Goal: Information Seeking & Learning: Check status

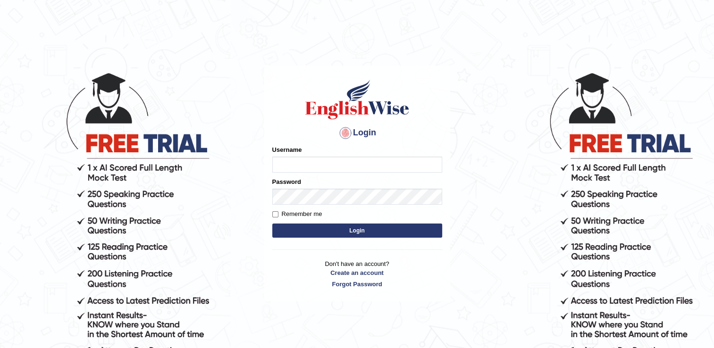
click at [287, 167] on input "Username" at bounding box center [357, 165] width 170 height 16
click at [356, 130] on h4 "Login" at bounding box center [357, 132] width 170 height 15
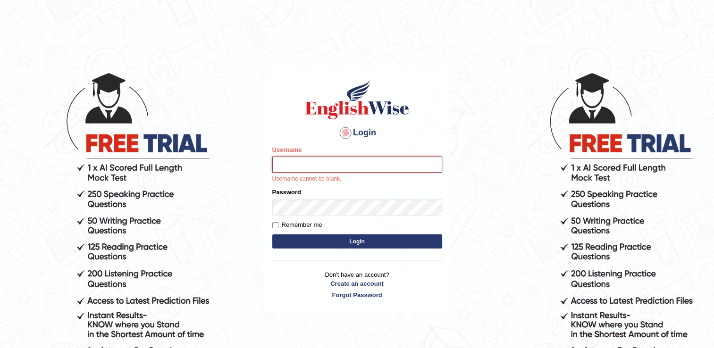
click at [310, 159] on input "Username" at bounding box center [357, 165] width 170 height 16
type input "Aastha_bhan45"
click at [300, 205] on form "Please fix the following errors: Username Aastha_bhan45 Username cannot be blan…" at bounding box center [357, 198] width 170 height 106
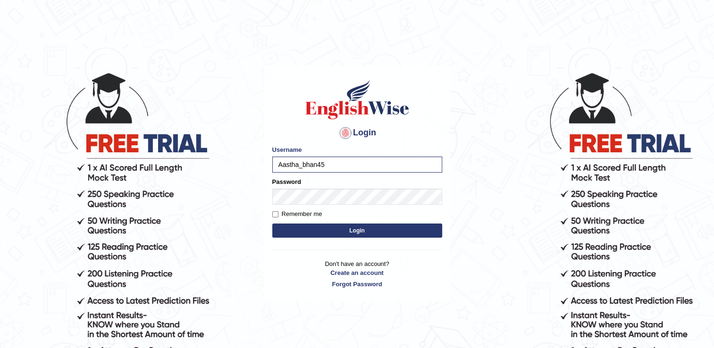
click at [292, 231] on button "Login" at bounding box center [357, 231] width 170 height 14
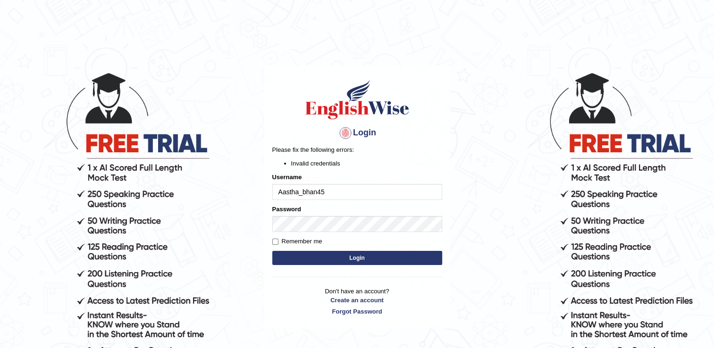
click at [350, 179] on div "Username Aastha_bhan45" at bounding box center [357, 186] width 170 height 27
click at [326, 263] on button "Login" at bounding box center [357, 258] width 170 height 14
click at [374, 149] on p "Please fix the following errors:" at bounding box center [357, 149] width 170 height 9
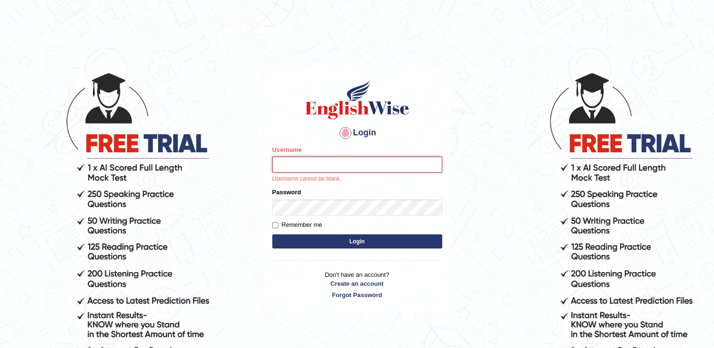
click at [319, 163] on input "Username" at bounding box center [357, 165] width 170 height 16
type input "Aastha_bhan45"
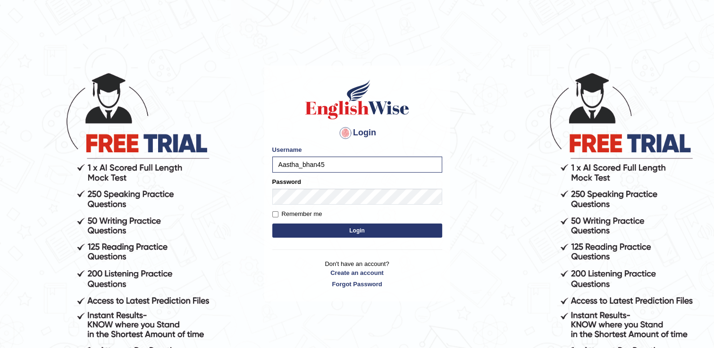
click at [317, 229] on button "Login" at bounding box center [357, 231] width 170 height 14
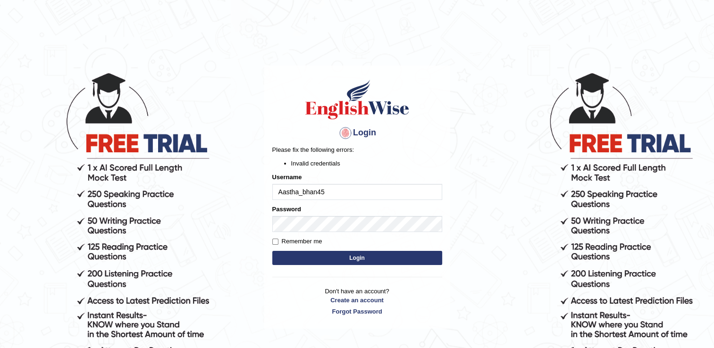
click at [315, 165] on li "Invalid credentials" at bounding box center [366, 163] width 151 height 9
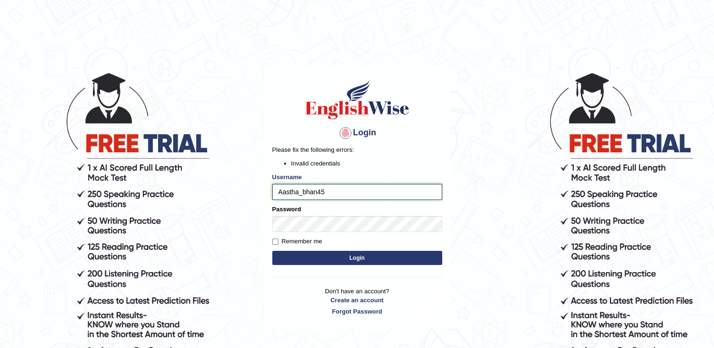
click at [364, 190] on input "Aastha_bhan45" at bounding box center [357, 192] width 170 height 16
type input "A"
type input "n"
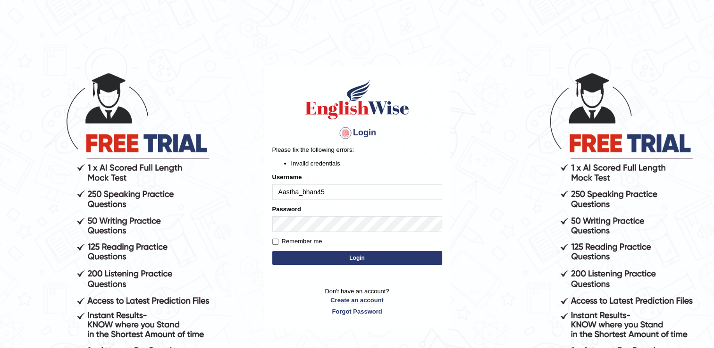
click at [347, 297] on link "Create an account" at bounding box center [357, 300] width 170 height 9
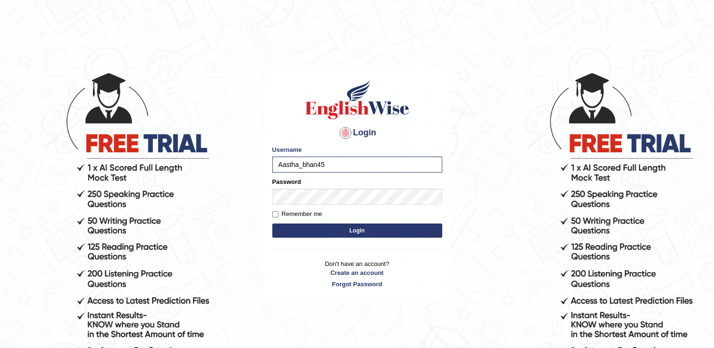
click at [401, 227] on button "Login" at bounding box center [357, 231] width 170 height 14
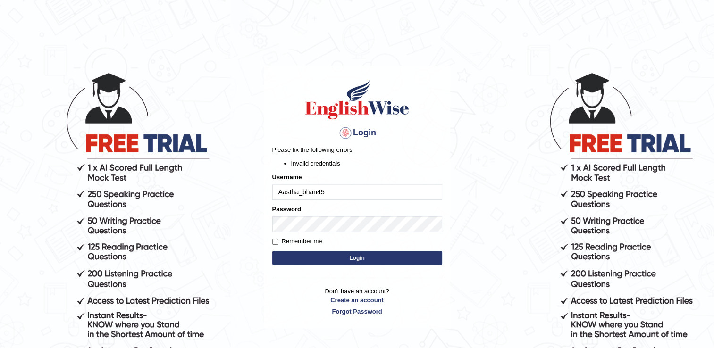
click at [344, 135] on div at bounding box center [345, 132] width 15 height 15
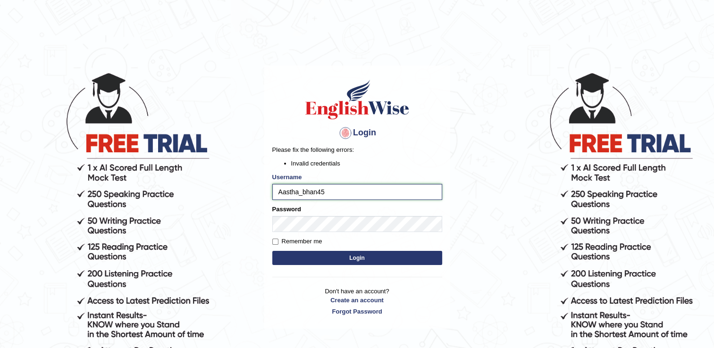
click at [334, 192] on input "Aastha_bhan45" at bounding box center [357, 192] width 170 height 16
type input "Aastha_bhan"
click at [326, 262] on button "Login" at bounding box center [357, 258] width 170 height 14
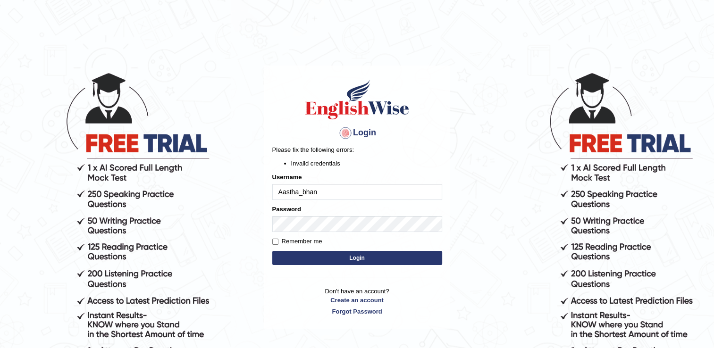
click at [343, 192] on input "Aastha_bhan" at bounding box center [357, 192] width 170 height 16
click at [416, 122] on div "Login Please fix the following errors: Invalid credentials Username Aastha_bhan…" at bounding box center [357, 198] width 186 height 264
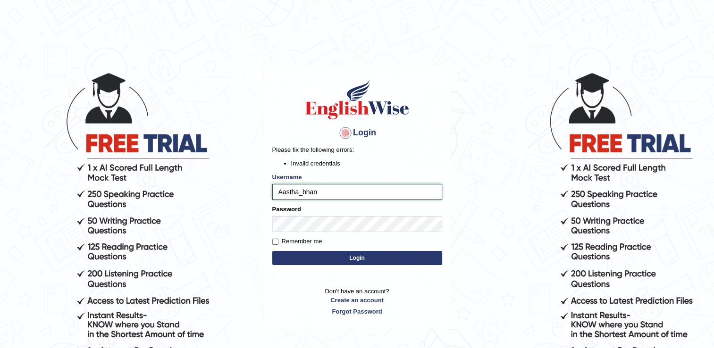
click at [343, 184] on input "Aastha_bhan" at bounding box center [357, 192] width 170 height 16
type input "Aastha_bhan65"
click at [326, 258] on button "Login" at bounding box center [357, 258] width 170 height 14
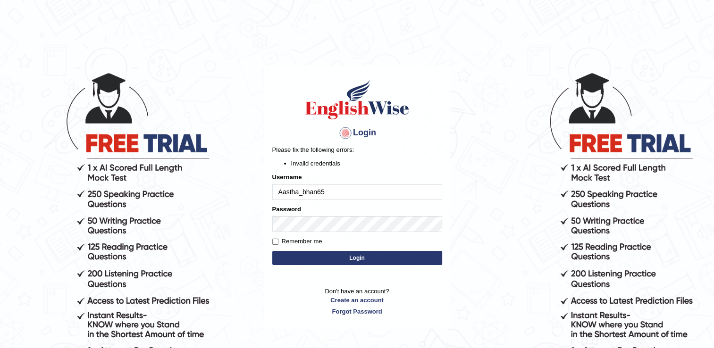
click at [335, 194] on input "Aastha_bhan65" at bounding box center [357, 192] width 170 height 16
type input "Aastha_bhan54"
click at [330, 258] on button "Login" at bounding box center [357, 258] width 170 height 14
click at [347, 192] on input "Aastha_bhan54" at bounding box center [357, 192] width 170 height 16
type input "Aastha_bhan65"
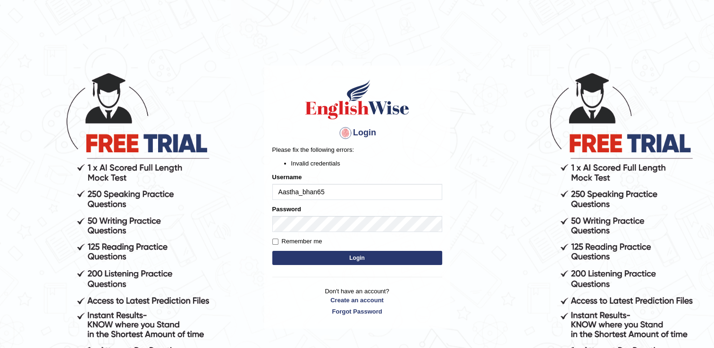
click at [345, 258] on button "Login" at bounding box center [357, 258] width 170 height 14
click at [342, 193] on input "Aastha_bhan65" at bounding box center [357, 192] width 170 height 16
type input "Aastha_bhan54"
click at [327, 258] on button "Login" at bounding box center [357, 258] width 170 height 14
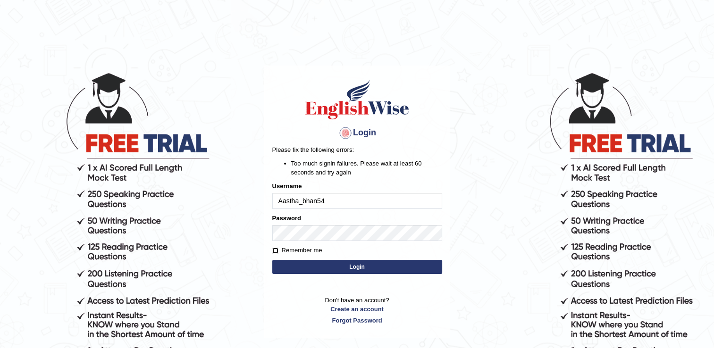
click at [276, 250] on input "Remember me" at bounding box center [275, 251] width 6 height 6
checkbox input "true"
click at [299, 274] on form "Please fix the following errors: Too much signin failures. Please wait at least…" at bounding box center [357, 211] width 170 height 132
click at [299, 273] on button "Login" at bounding box center [357, 267] width 170 height 14
click at [345, 322] on link "Forgot Password" at bounding box center [357, 320] width 170 height 9
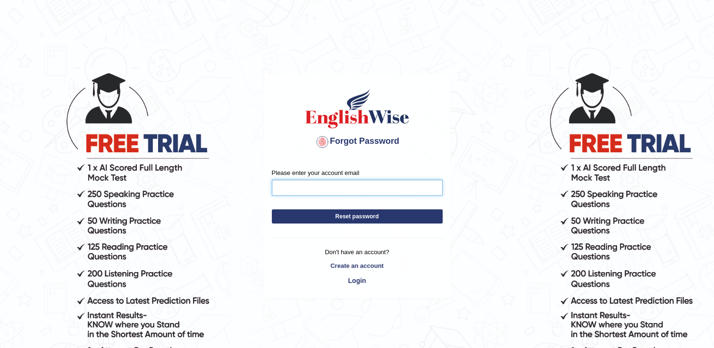
click at [359, 188] on input "Please enter your account email" at bounding box center [357, 188] width 171 height 16
type input "[EMAIL_ADDRESS][DOMAIN_NAME]"
click at [354, 218] on button "Reset password" at bounding box center [357, 216] width 171 height 14
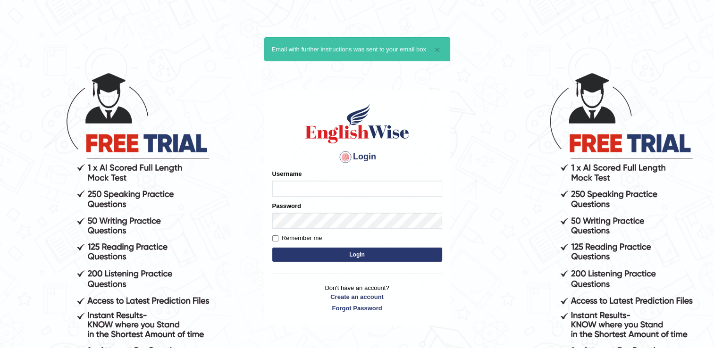
click at [352, 192] on input "Username" at bounding box center [357, 189] width 170 height 16
type input "Aastha_bhan45"
click at [398, 251] on button "Login" at bounding box center [357, 255] width 170 height 14
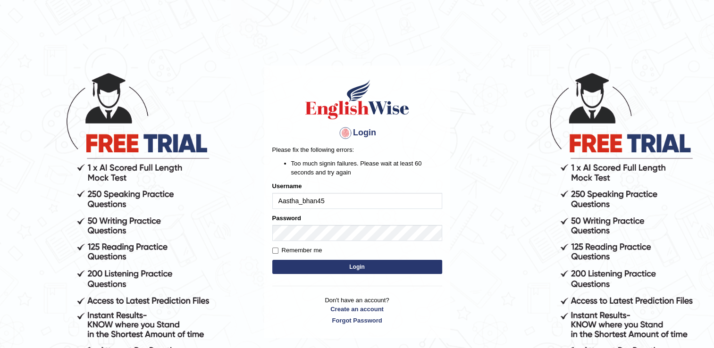
click at [398, 251] on div "Remember me" at bounding box center [357, 250] width 170 height 9
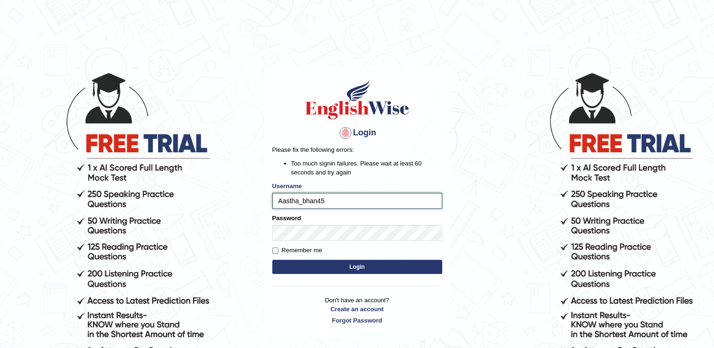
click at [378, 205] on input "Aastha_bhan45" at bounding box center [357, 201] width 170 height 16
type input "Aastha_bhan41"
click at [344, 265] on button "Login" at bounding box center [357, 267] width 170 height 14
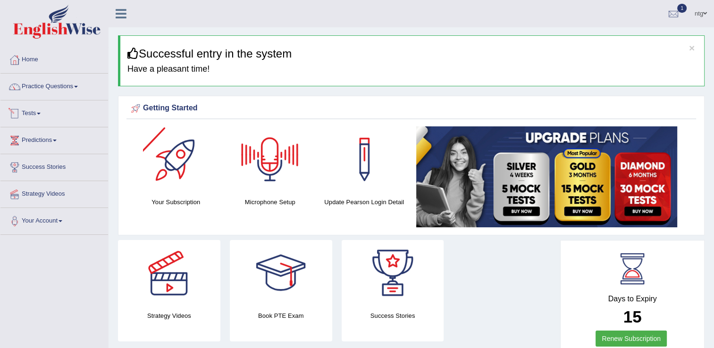
click at [28, 112] on link "Tests" at bounding box center [54, 112] width 108 height 24
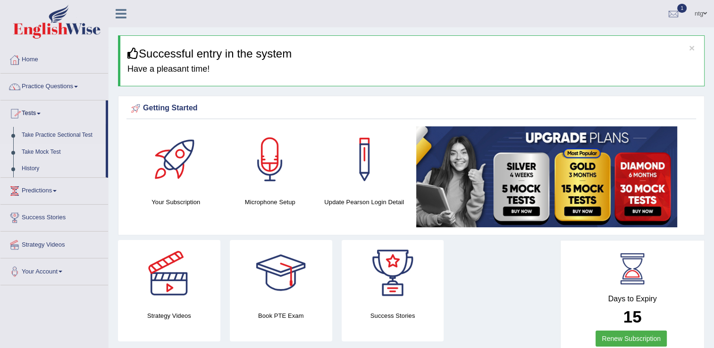
click at [28, 150] on link "Take Mock Test" at bounding box center [61, 152] width 88 height 17
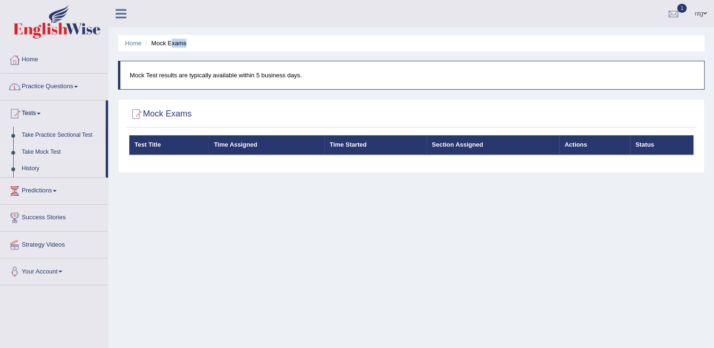
drag, startPoint x: 171, startPoint y: 48, endPoint x: 171, endPoint y: 42, distance: 5.7
click at [171, 42] on ul "Home Mock Exams" at bounding box center [411, 43] width 586 height 17
click at [171, 42] on li "Mock Exams" at bounding box center [164, 43] width 43 height 9
click at [71, 90] on link "Practice Questions" at bounding box center [54, 86] width 108 height 24
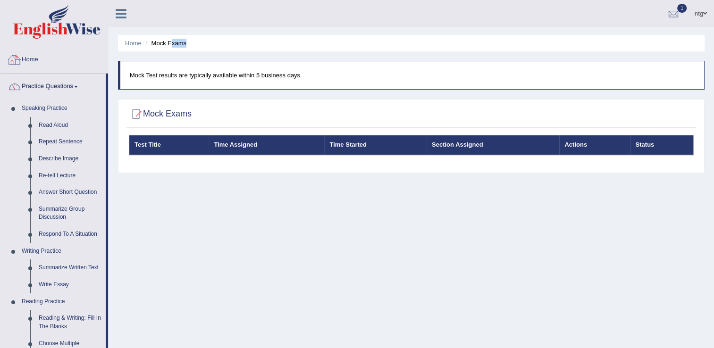
click at [25, 58] on link "Home" at bounding box center [54, 59] width 108 height 24
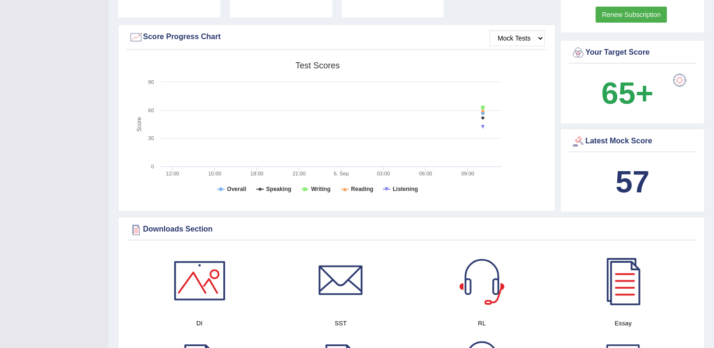
scroll to position [302, 0]
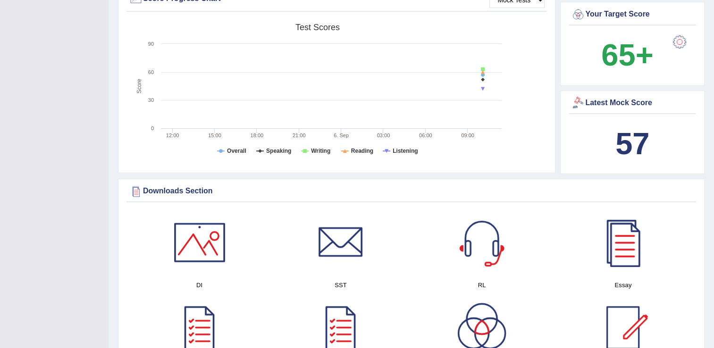
click at [607, 124] on div "57" at bounding box center [632, 143] width 123 height 45
click at [579, 105] on div at bounding box center [578, 103] width 14 height 14
click at [577, 105] on div at bounding box center [578, 103] width 14 height 14
click at [685, 142] on div "57" at bounding box center [632, 143] width 123 height 45
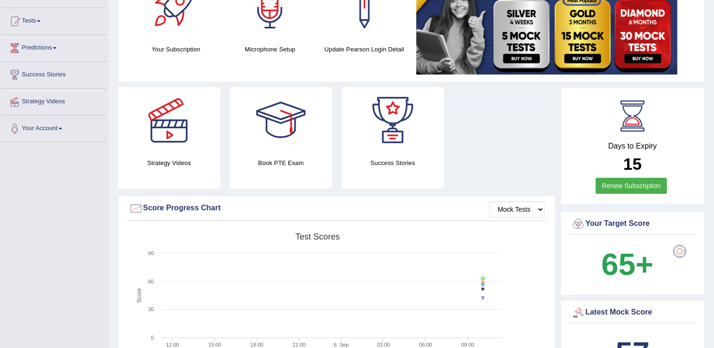
scroll to position [0, 0]
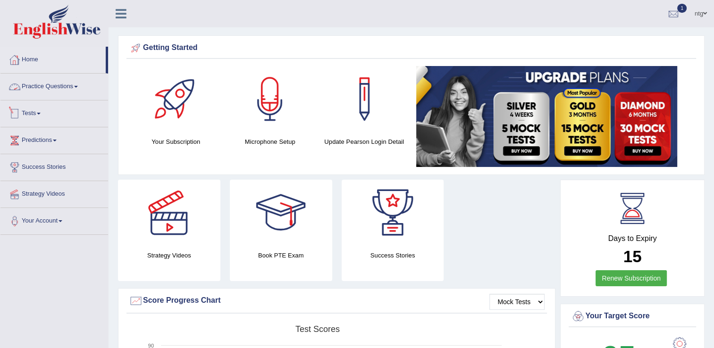
click at [33, 109] on link "Tests" at bounding box center [54, 112] width 108 height 24
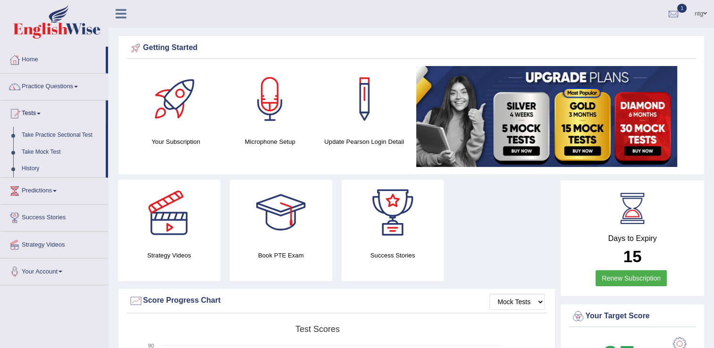
click at [34, 167] on link "History" at bounding box center [61, 168] width 88 height 17
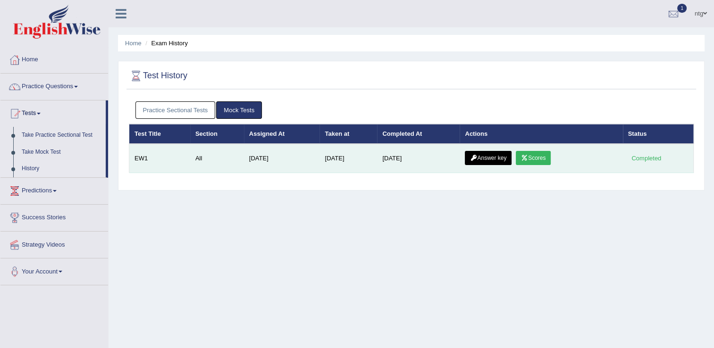
click at [539, 155] on link "Scores" at bounding box center [533, 158] width 35 height 14
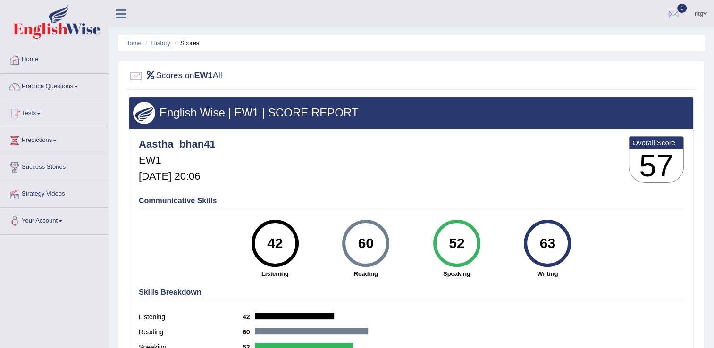
click at [167, 41] on link "History" at bounding box center [160, 43] width 19 height 7
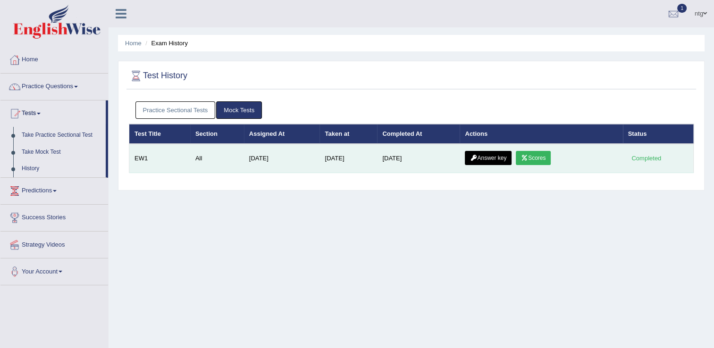
click at [486, 159] on link "Answer key" at bounding box center [488, 158] width 47 height 14
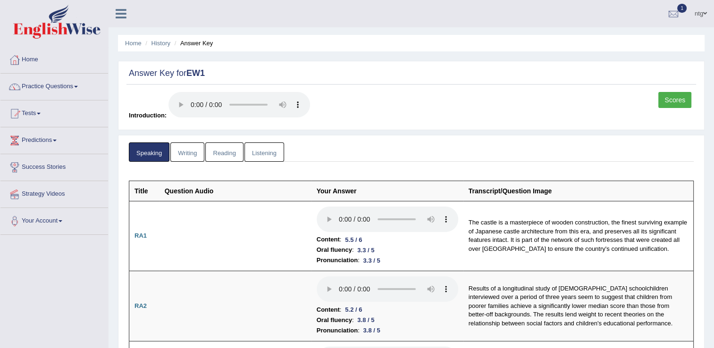
click at [186, 153] on link "Writing" at bounding box center [187, 151] width 34 height 19
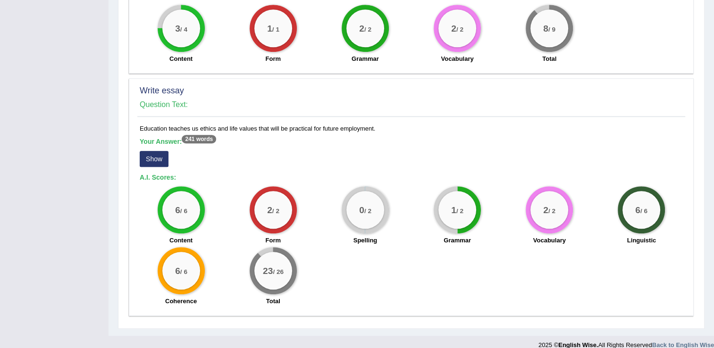
scroll to position [715, 0]
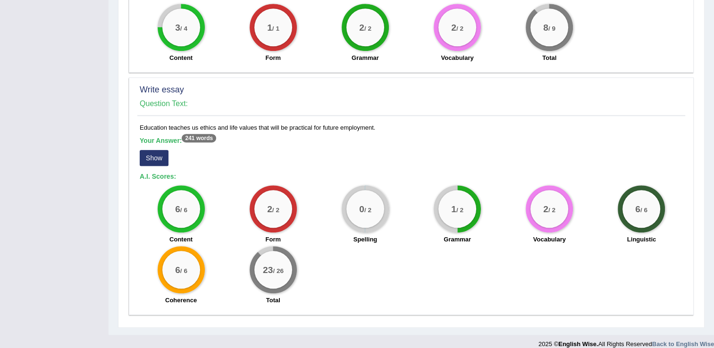
click at [177, 137] on div "Your Answer: 241 words Show" at bounding box center [411, 153] width 543 height 32
click at [150, 155] on button "Show" at bounding box center [154, 158] width 29 height 16
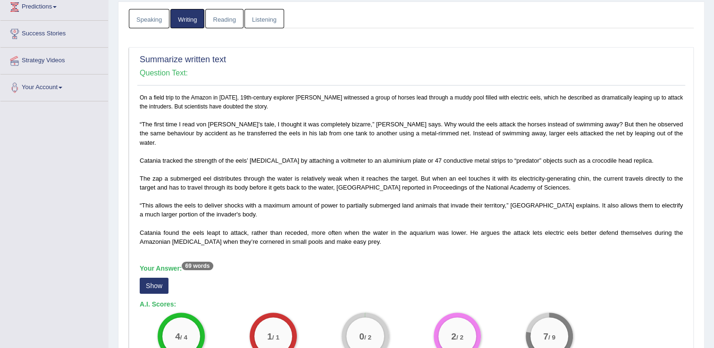
scroll to position [0, 0]
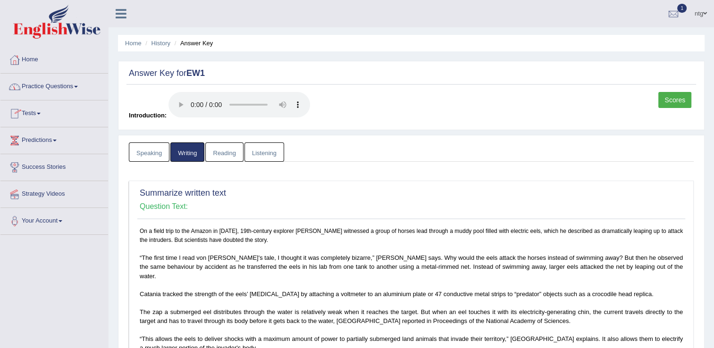
click at [119, 13] on icon at bounding box center [121, 14] width 11 height 12
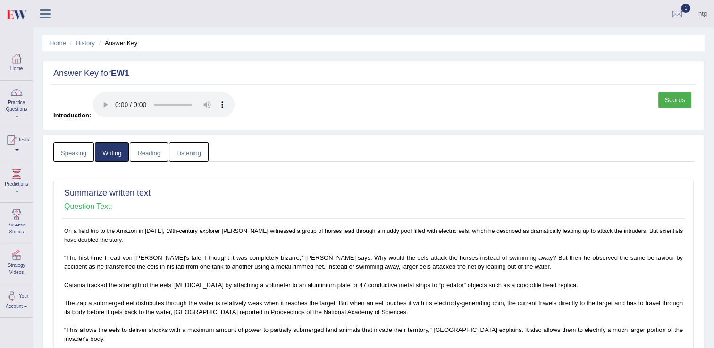
click at [70, 145] on link "Speaking" at bounding box center [73, 151] width 41 height 19
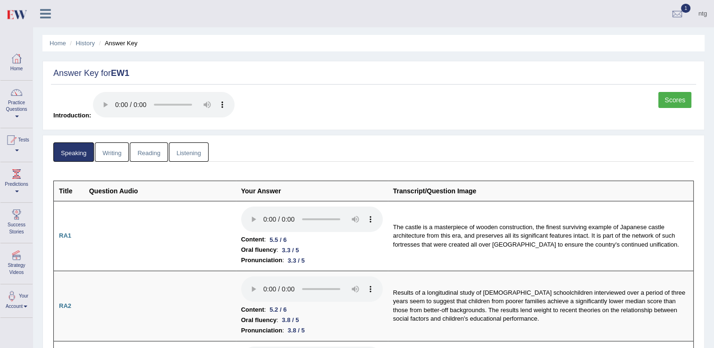
click at [134, 148] on link "Reading" at bounding box center [149, 151] width 38 height 19
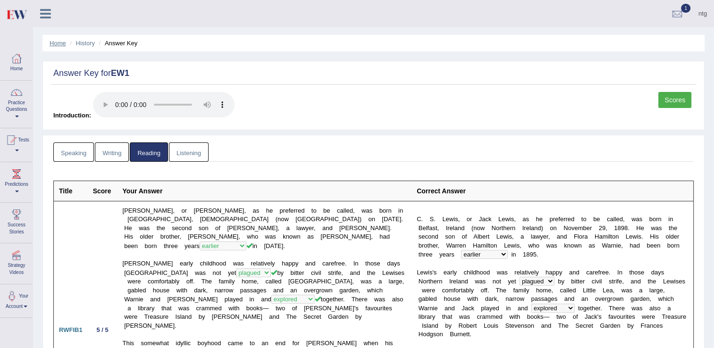
click at [60, 43] on link "Home" at bounding box center [58, 43] width 17 height 7
